Goal: Task Accomplishment & Management: Complete application form

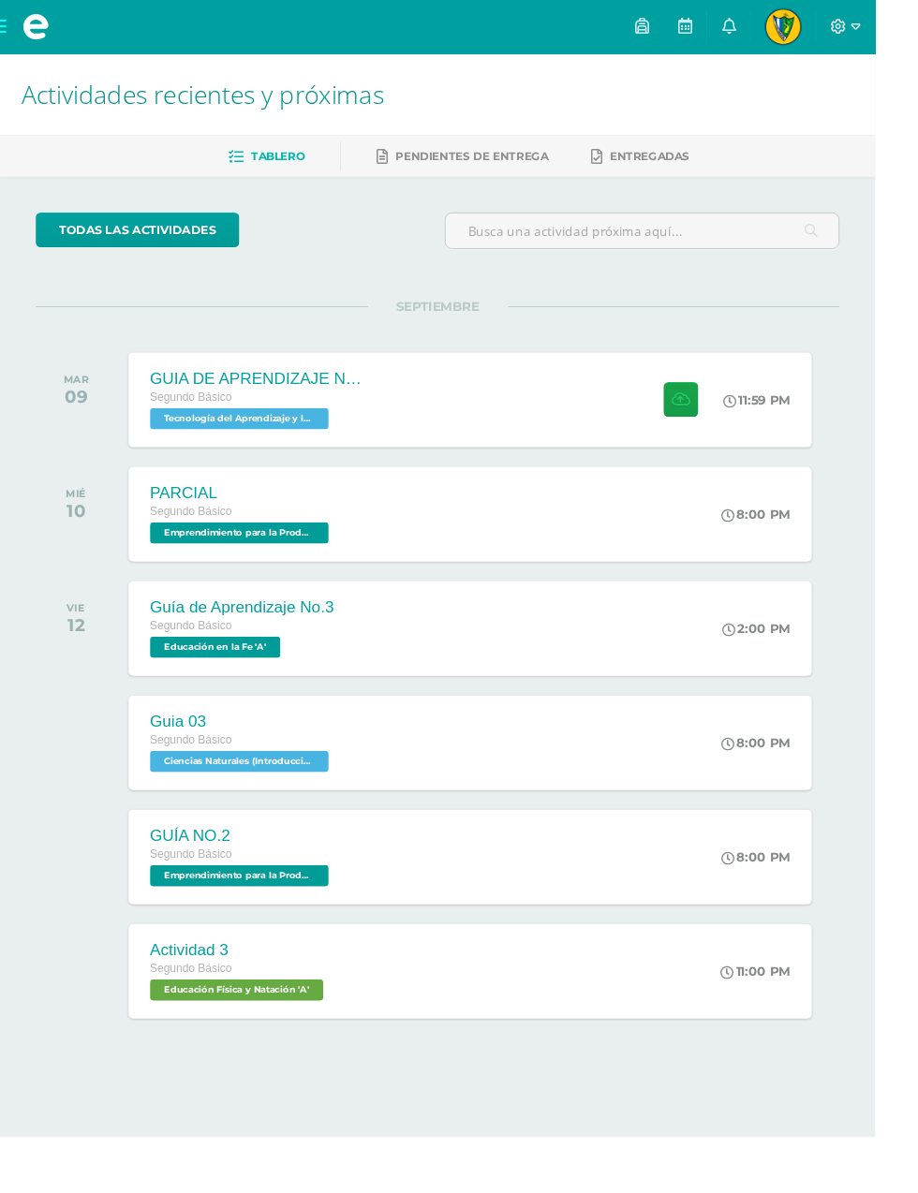
click at [574, 393] on div "GUIA DE APRENDIZAJE NO 3 Segundo Básico Tecnología del Aprendizaje y la Comunic…" at bounding box center [493, 419] width 716 height 99
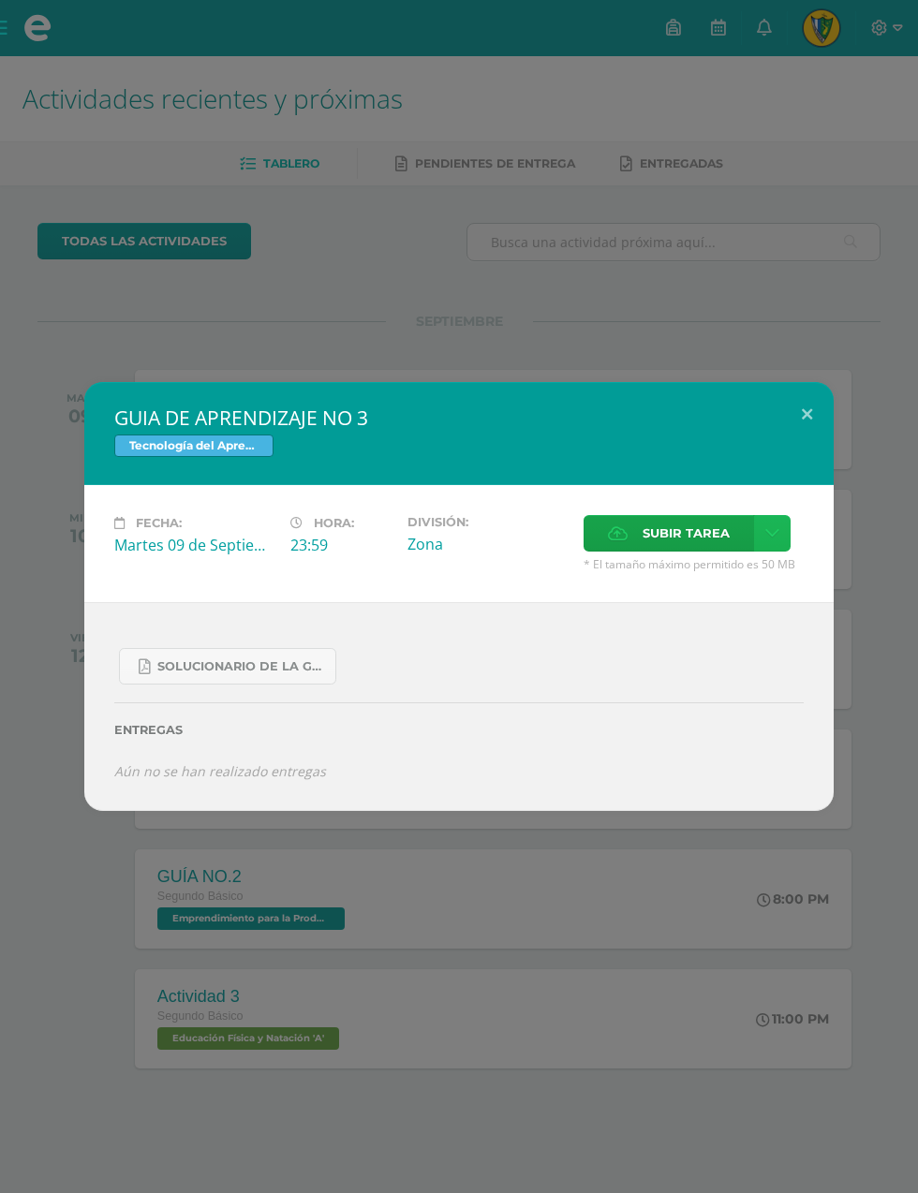
click at [771, 524] on link at bounding box center [772, 533] width 37 height 37
click at [740, 566] on link "Subir enlace" at bounding box center [705, 574] width 187 height 29
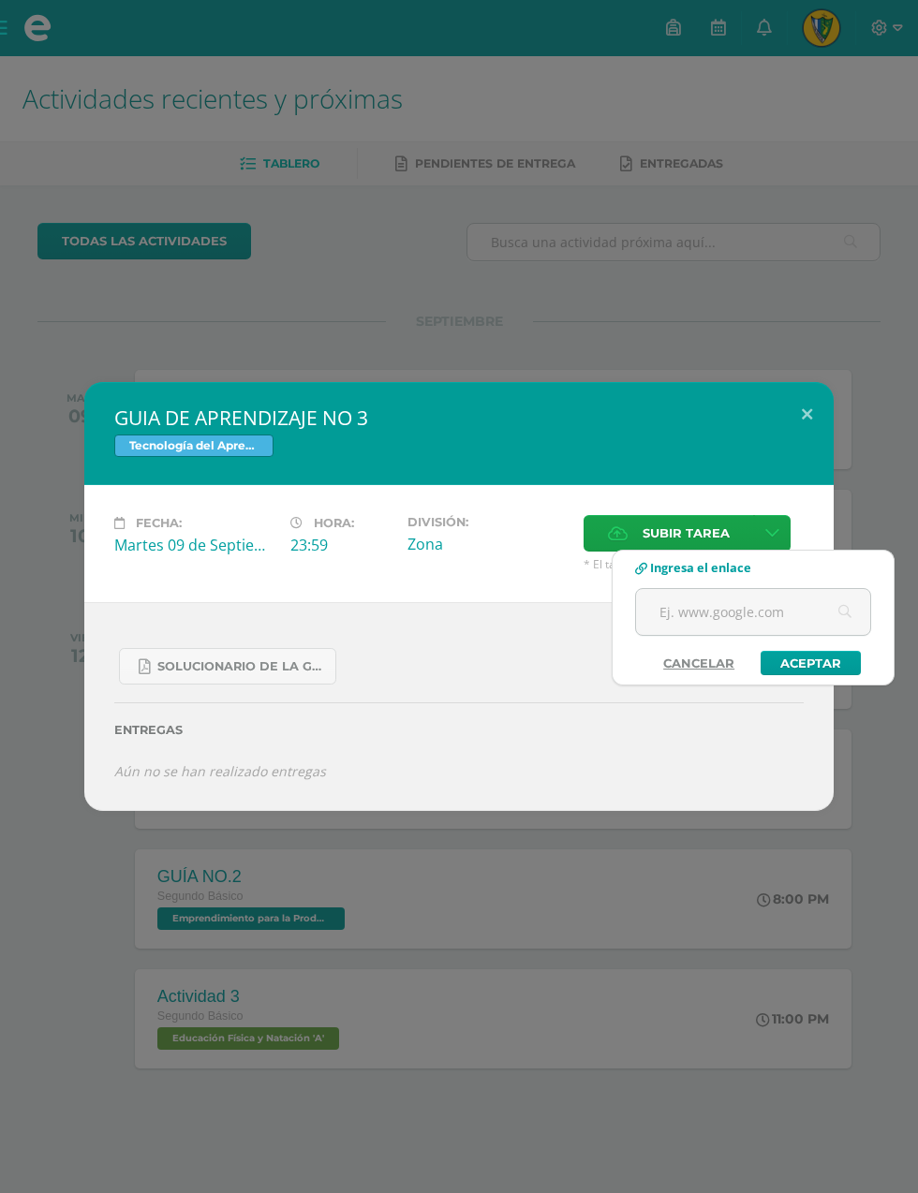
click at [768, 610] on input "text" at bounding box center [753, 612] width 234 height 46
type input "https://youtu.be/0JZ8S0rOlXs?si=4j7rR2iOi4iRtbbd"
click at [818, 662] on link "Aceptar" at bounding box center [810, 663] width 100 height 24
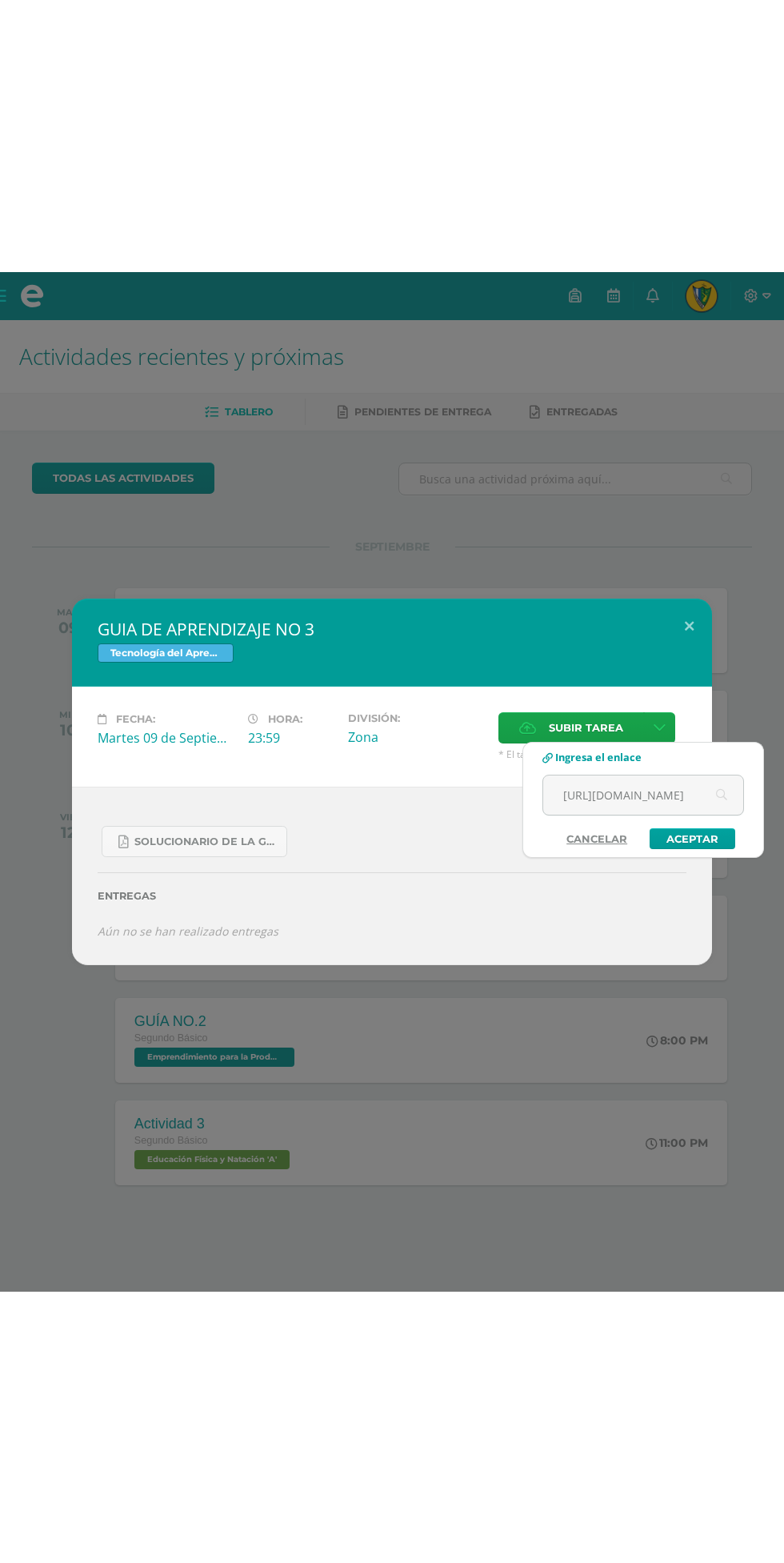
scroll to position [0, 0]
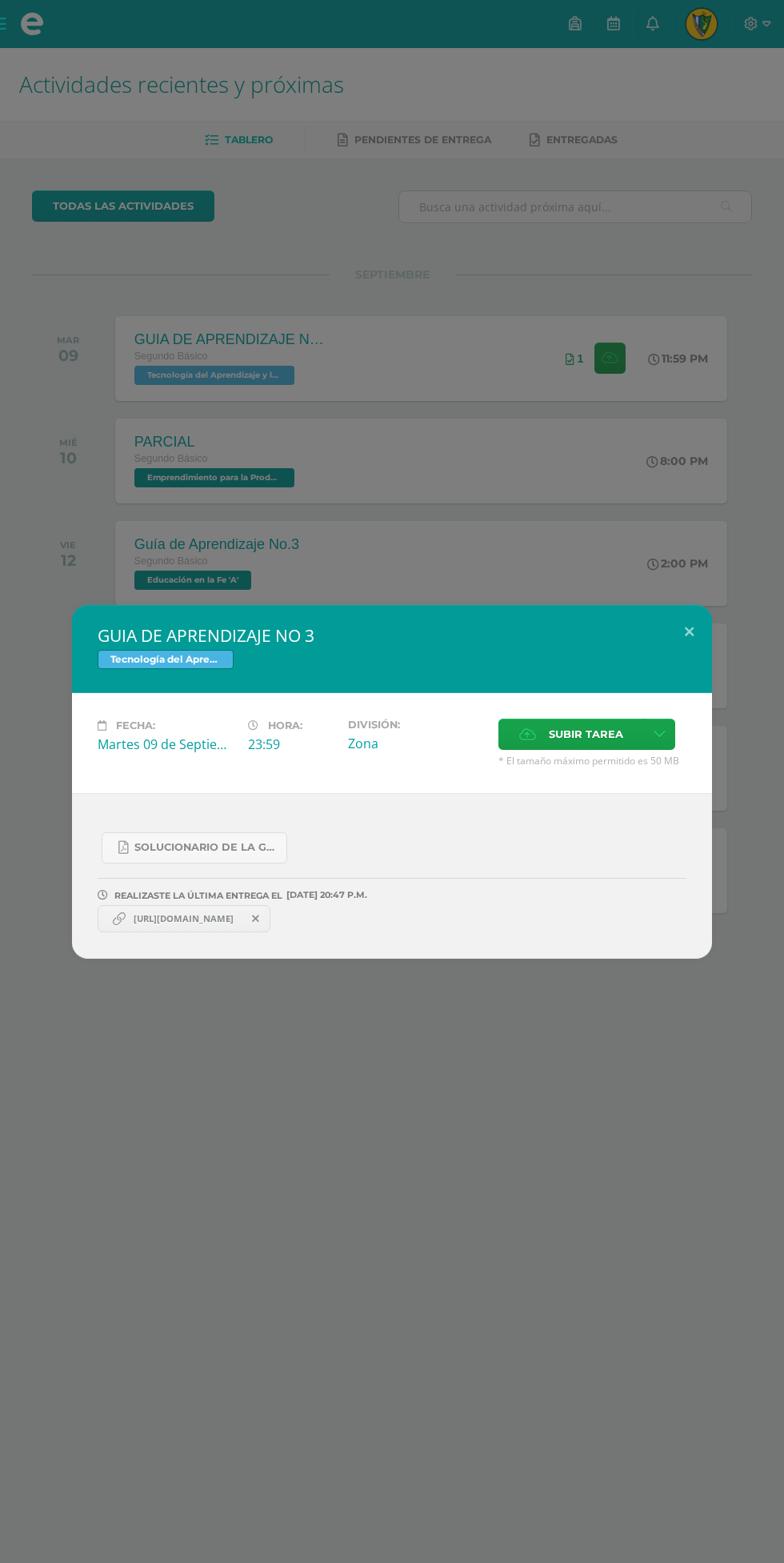
click at [544, 644] on h2 "GUIA DE APRENDIZAJE NO 3" at bounding box center [391, 635] width 588 height 22
